Goal: Find specific page/section: Find specific page/section

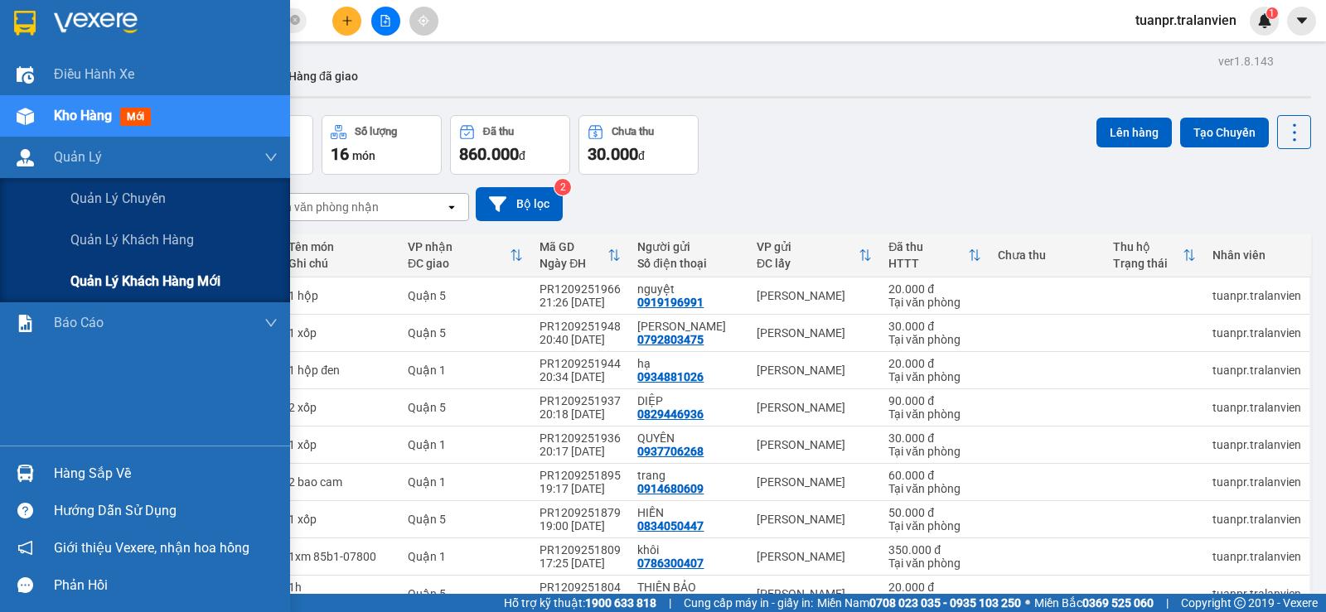
scroll to position [348, 0]
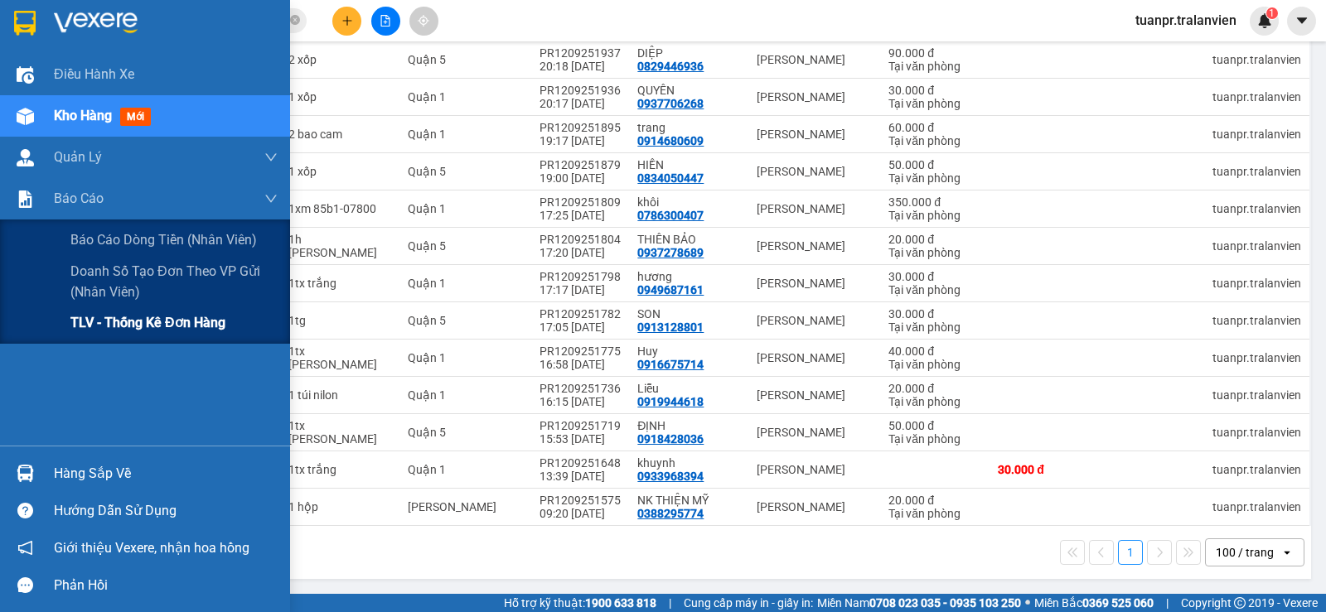
click at [99, 315] on span "TLV - Thống kê đơn hàng" at bounding box center [147, 322] width 155 height 21
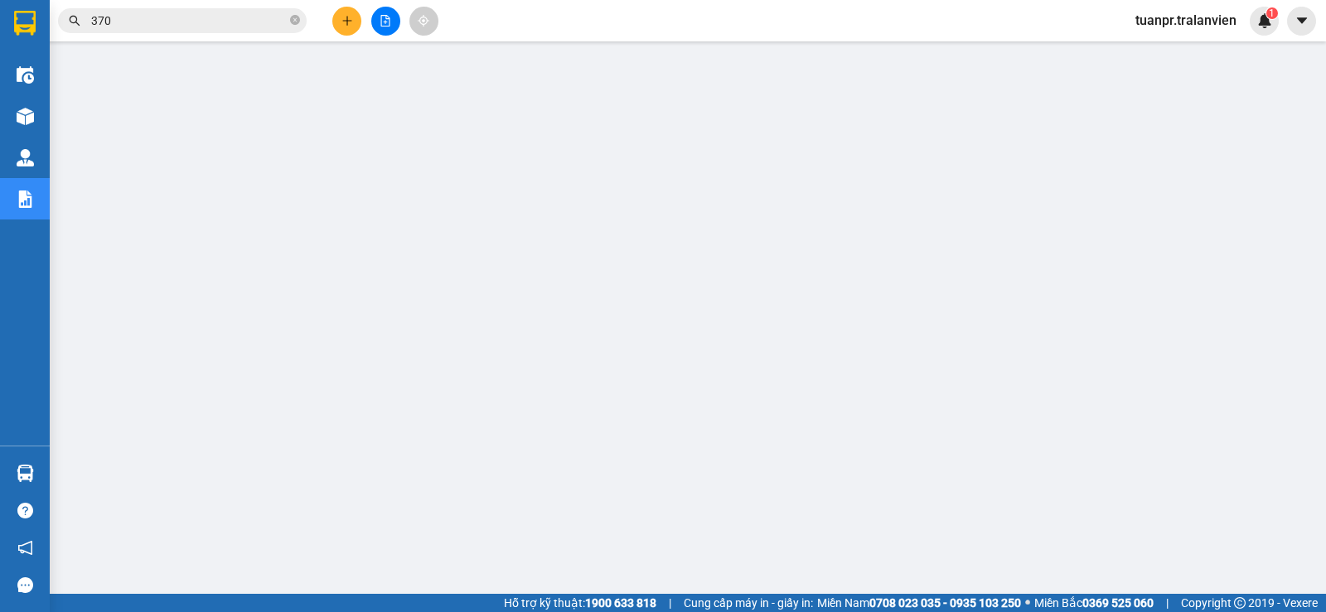
scroll to position [210, 0]
click at [297, 19] on icon "close-circle" at bounding box center [295, 20] width 10 height 10
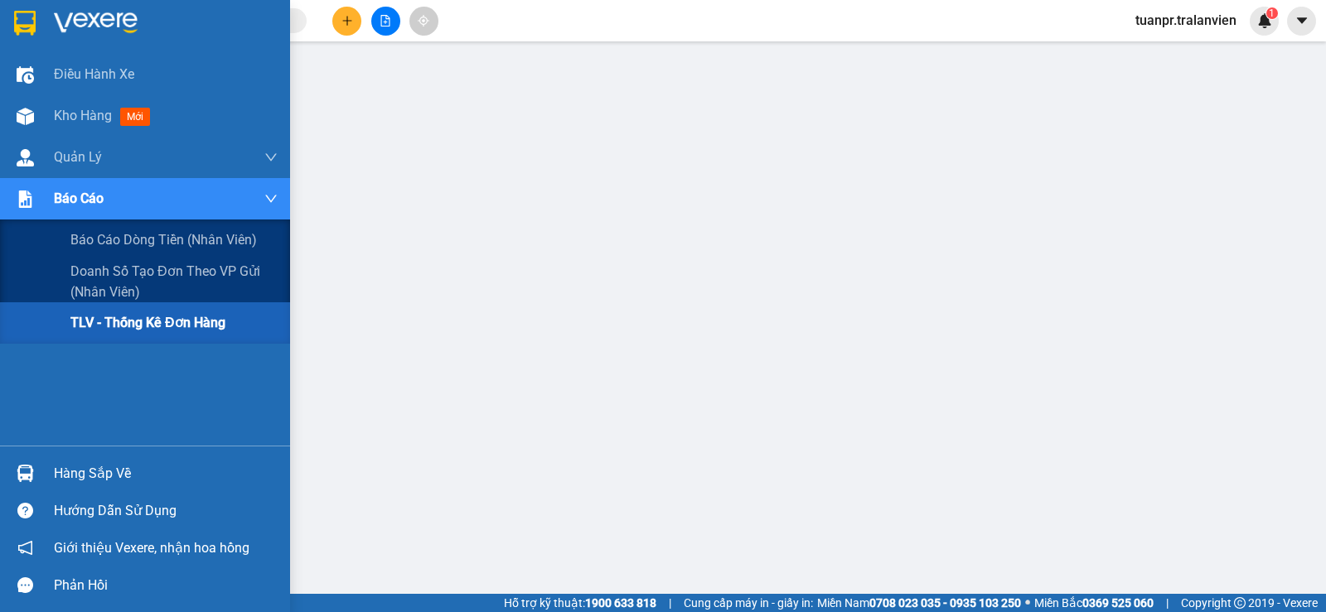
click at [145, 313] on span "TLV - Thống kê đơn hàng" at bounding box center [147, 322] width 155 height 21
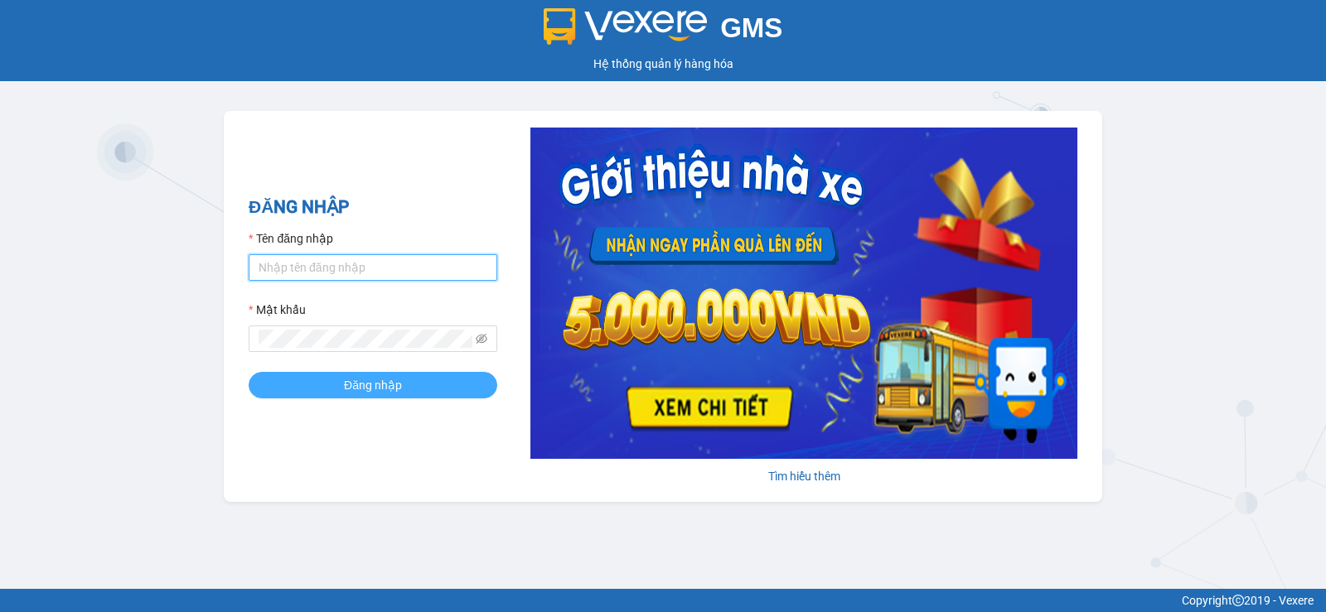
type input "tuanpr.tralanvien"
click at [385, 390] on span "Đăng nhập" at bounding box center [373, 385] width 58 height 18
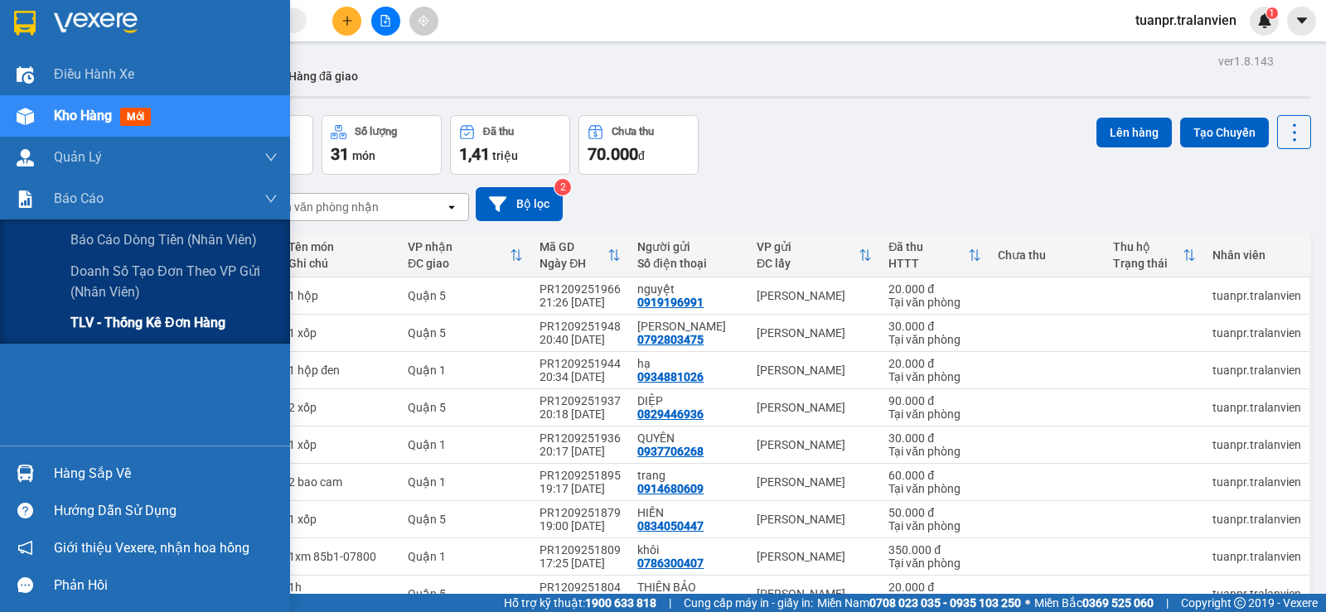
click at [150, 327] on span "TLV - Thống kê đơn hàng" at bounding box center [147, 322] width 155 height 21
